Goal: Find contact information: Find contact information

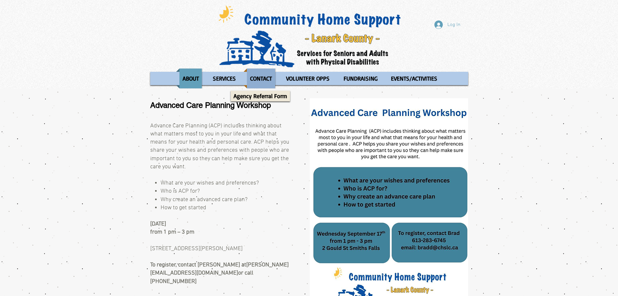
click at [253, 78] on p "CONTACT" at bounding box center [261, 78] width 28 height 20
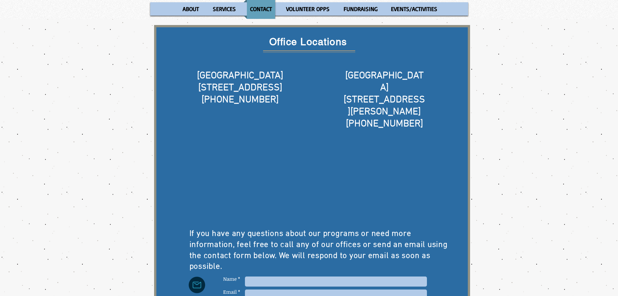
scroll to position [234, 0]
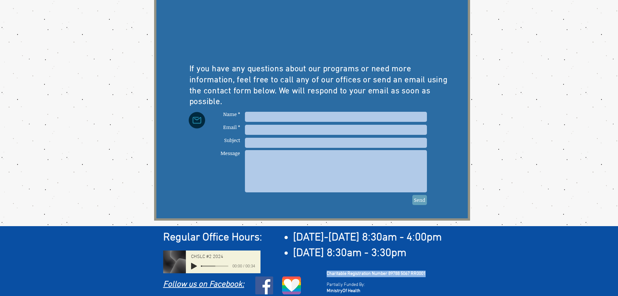
drag, startPoint x: 430, startPoint y: 268, endPoint x: 326, endPoint y: 268, distance: 103.9
click at [326, 268] on div "Regular Office Hours: ​ [DATE]-[DATE] 8:30am - 4:00pm [DATE] 8:30am - 3:30pm Fo…" at bounding box center [309, 263] width 618 height 74
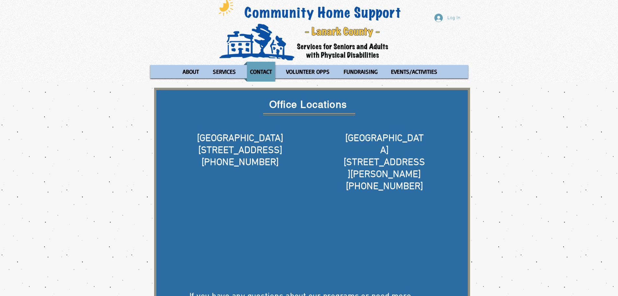
scroll to position [0, 0]
